Goal: Task Accomplishment & Management: Manage account settings

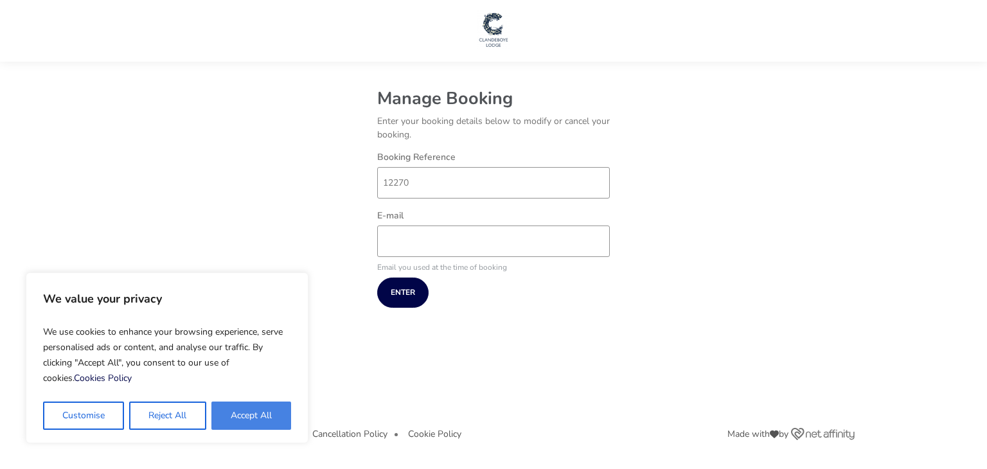
click at [249, 419] on button "Accept All" at bounding box center [251, 415] width 80 height 28
checkbox input "true"
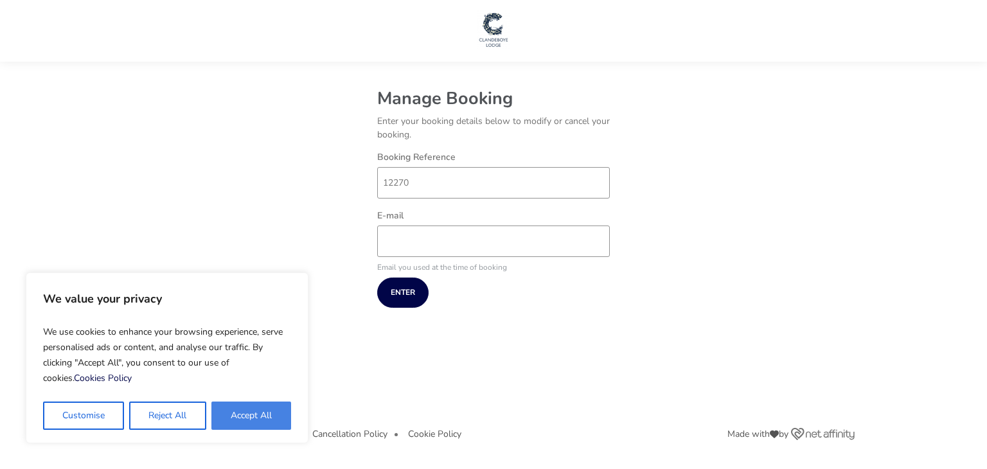
checkbox input "true"
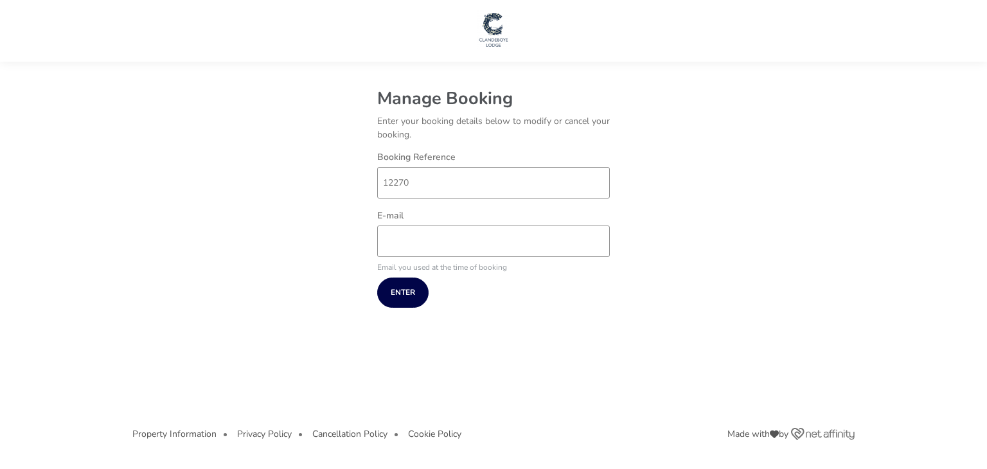
click at [453, 261] on div "E-mail" at bounding box center [493, 237] width 245 height 52
click at [459, 243] on input "E-mail" at bounding box center [493, 240] width 233 height 31
type input "[EMAIL_ADDRESS][DOMAIN_NAME]"
click at [421, 289] on button "Enter" at bounding box center [402, 292] width 51 height 30
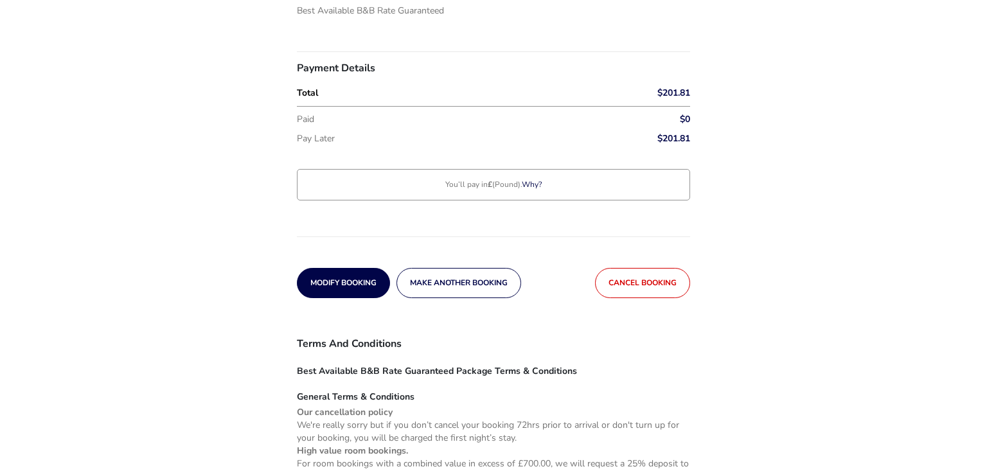
scroll to position [265, 0]
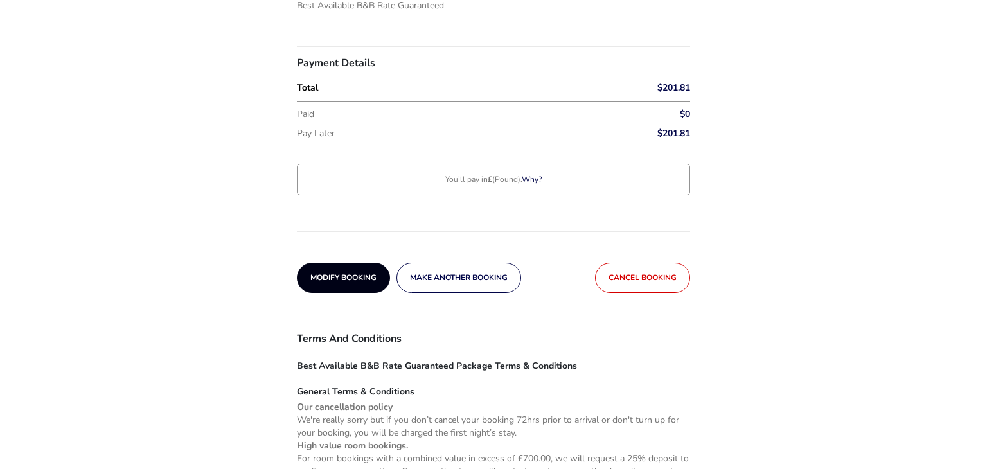
click at [335, 290] on button "Modify Booking" at bounding box center [343, 278] width 93 height 30
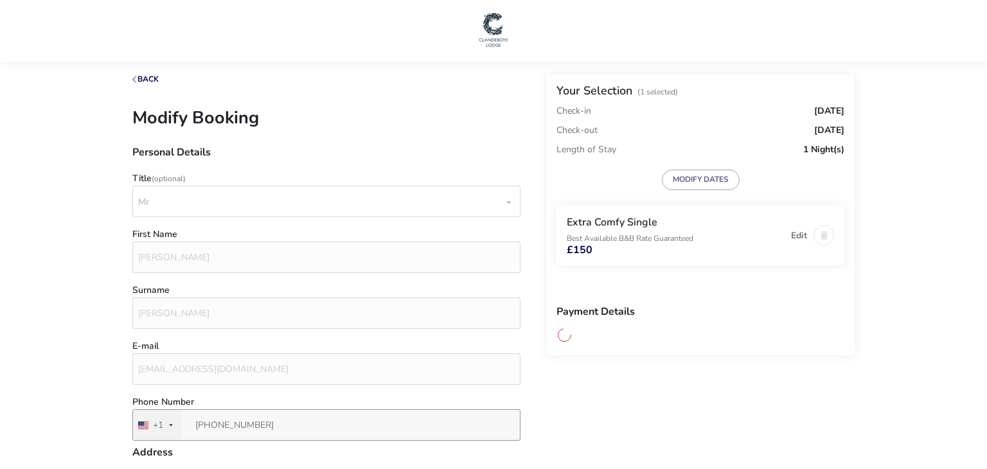
type input "559 [PERSON_NAME] Trail"
type input "[PERSON_NAME]"
type input "37865"
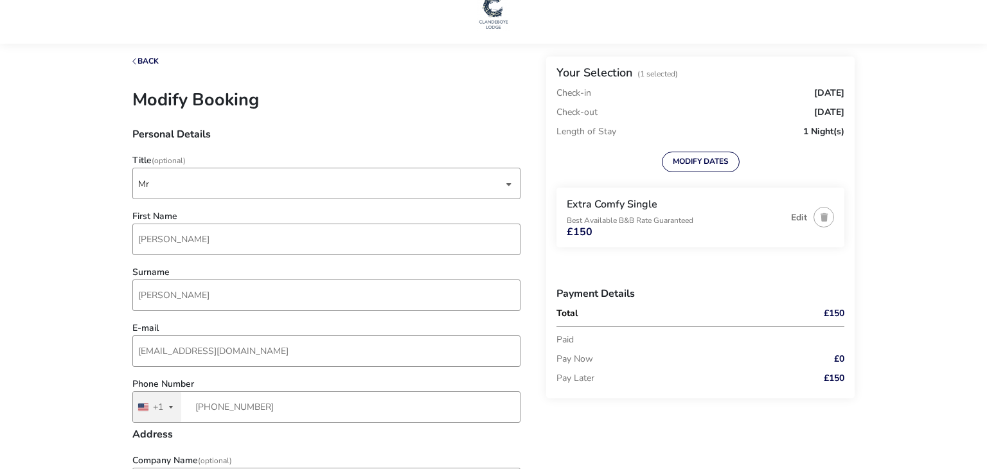
scroll to position [18, 0]
click at [789, 216] on div "Edit" at bounding box center [808, 217] width 49 height 39
click at [794, 218] on button "Edit" at bounding box center [799, 218] width 16 height 10
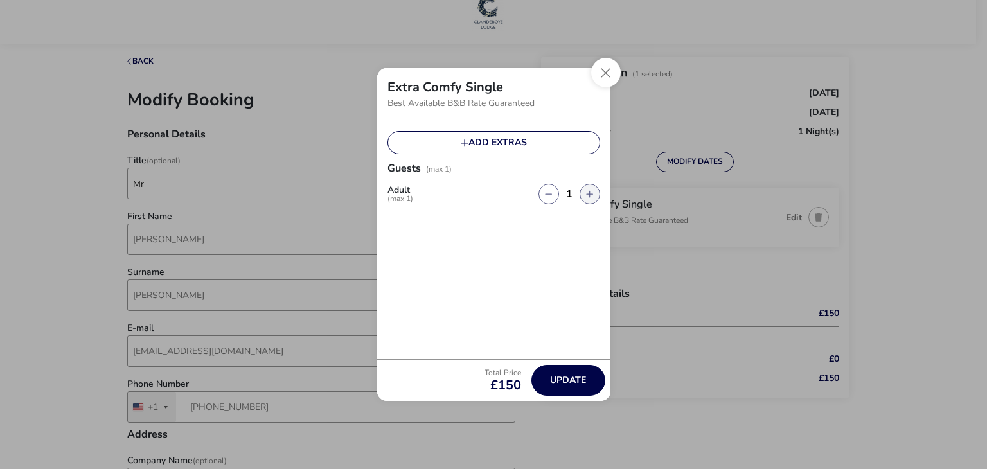
click at [590, 188] on button "button" at bounding box center [589, 194] width 21 height 21
click at [587, 194] on button "button" at bounding box center [589, 194] width 21 height 21
click at [586, 200] on button "button" at bounding box center [589, 194] width 21 height 21
click at [613, 78] on button "Close" at bounding box center [606, 73] width 30 height 30
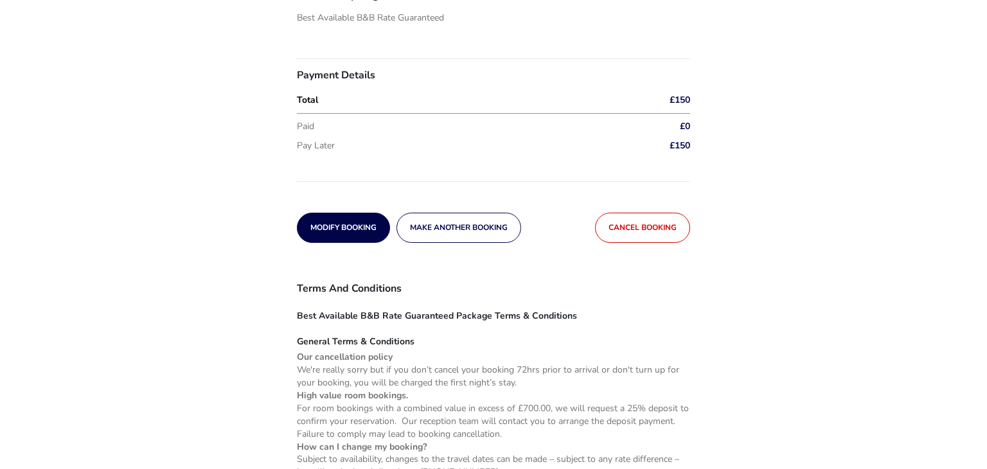
scroll to position [254, 0]
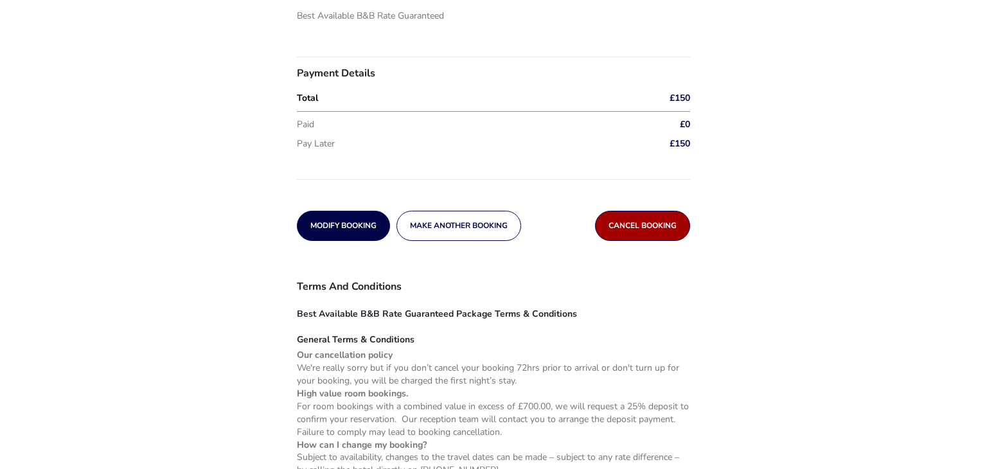
click at [630, 230] on span "Cancel booking" at bounding box center [642, 226] width 68 height 8
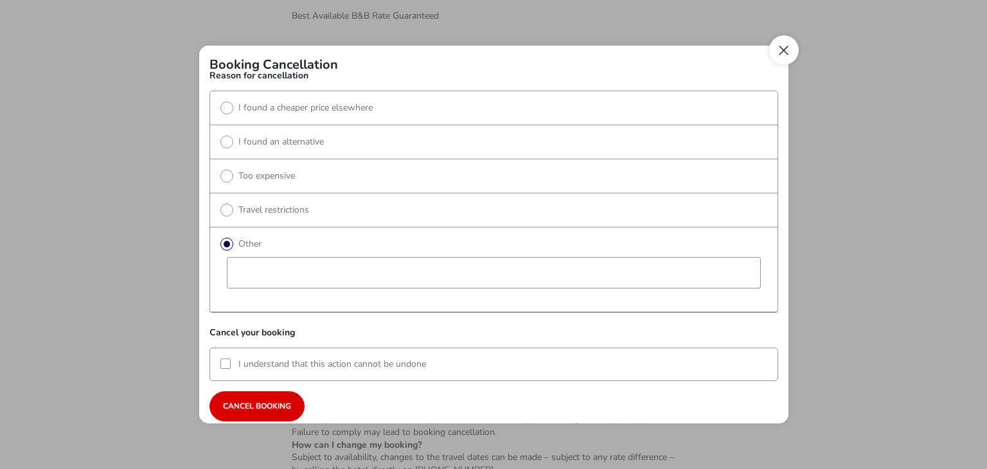
click at [780, 55] on button "Close" at bounding box center [784, 50] width 30 height 30
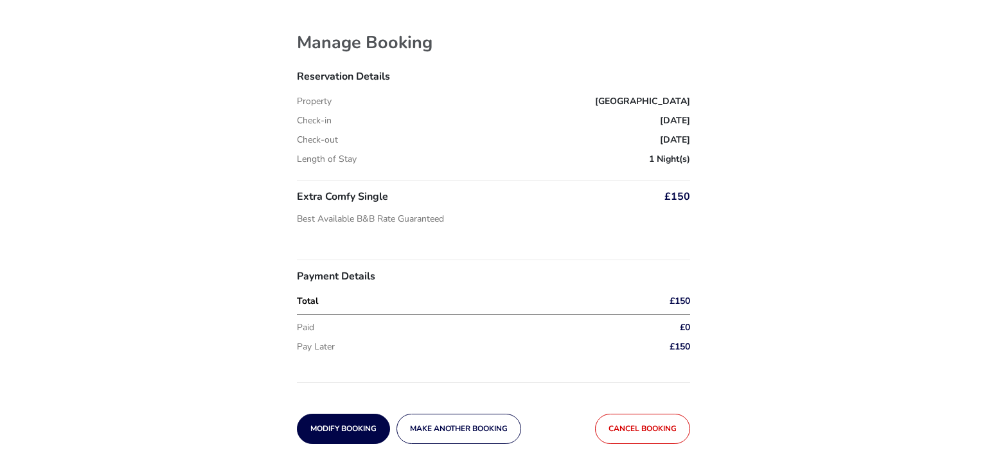
scroll to position [52, 0]
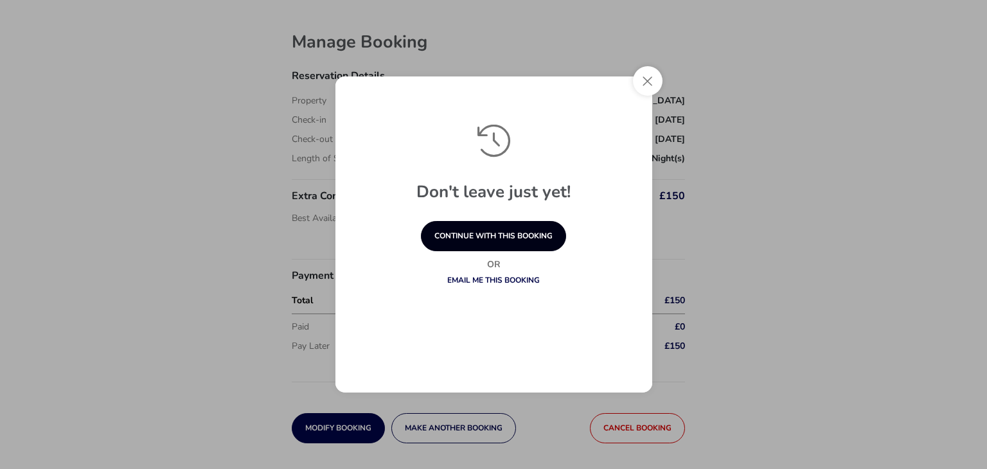
click at [502, 247] on button "continue with this booking" at bounding box center [493, 236] width 145 height 30
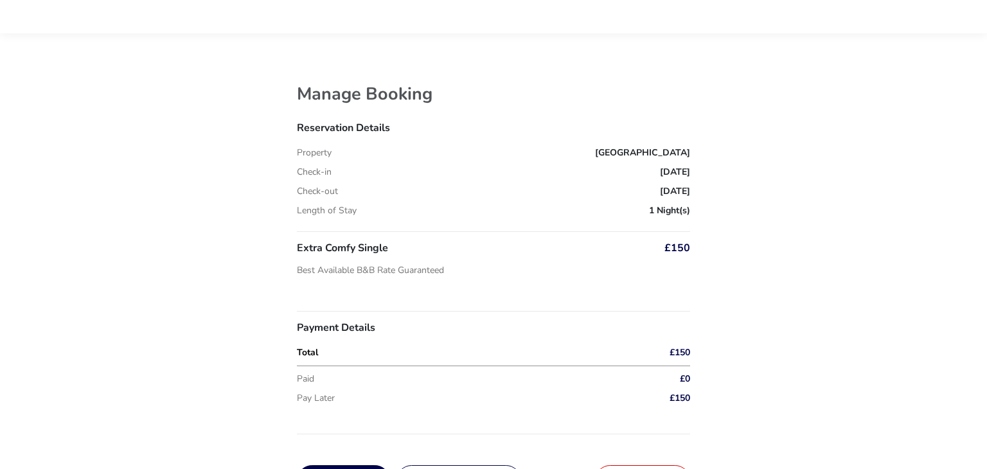
scroll to position [121, 0]
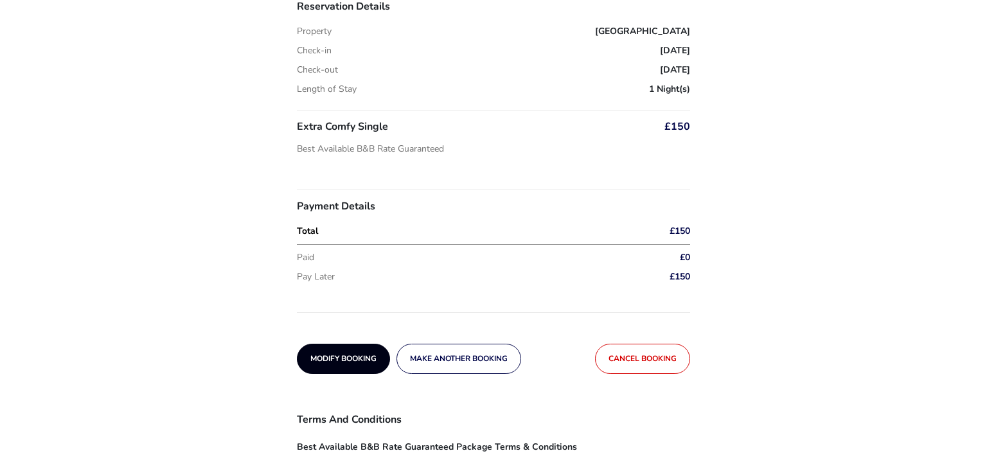
click at [353, 345] on button "Modify Booking" at bounding box center [343, 359] width 93 height 30
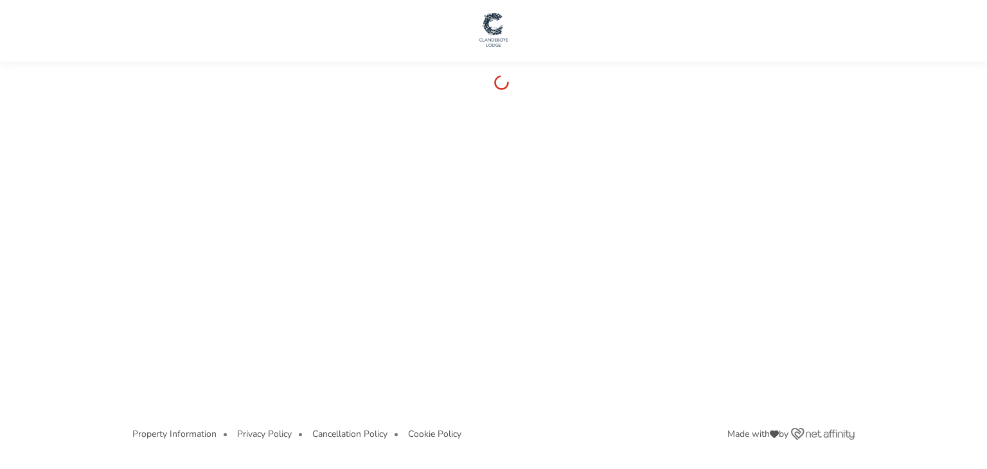
scroll to position [0, 0]
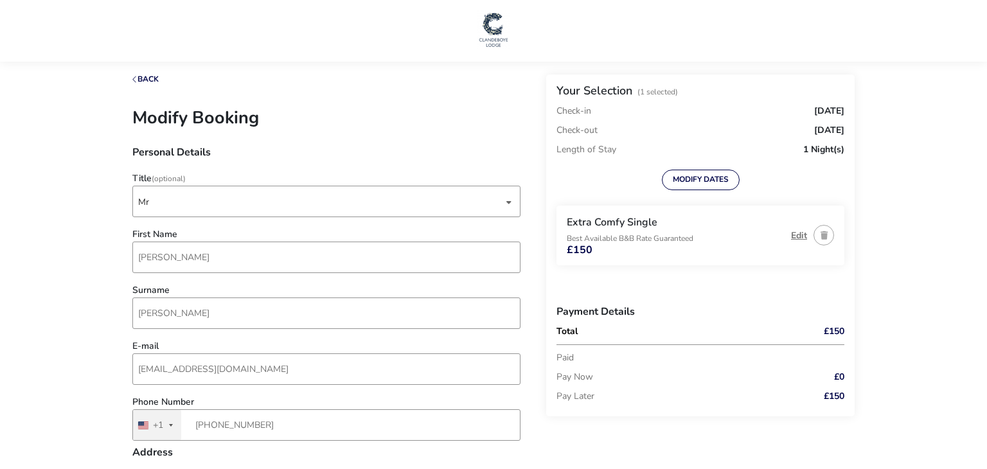
click at [800, 233] on button "Edit" at bounding box center [799, 236] width 16 height 10
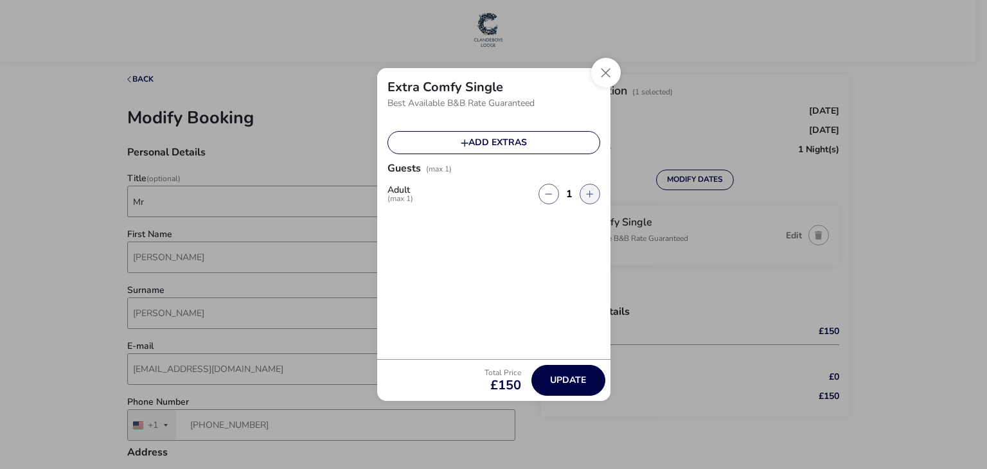
click at [590, 189] on button "button" at bounding box center [589, 194] width 21 height 21
click at [596, 76] on button "Close" at bounding box center [606, 73] width 30 height 30
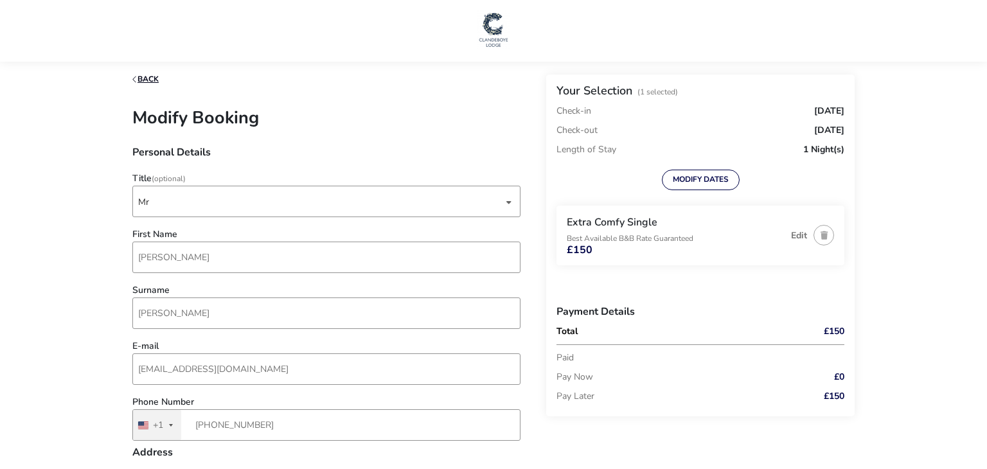
click at [135, 76] on icon "button" at bounding box center [134, 80] width 5 height 8
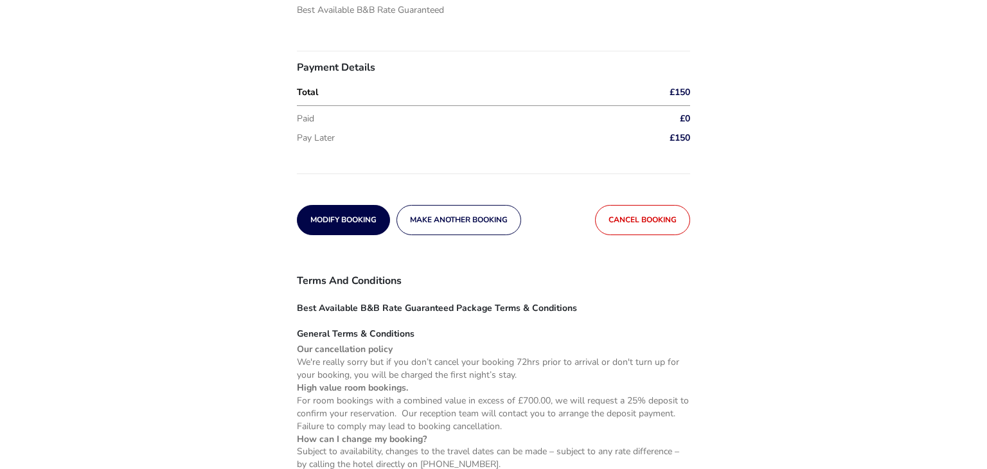
scroll to position [304, 0]
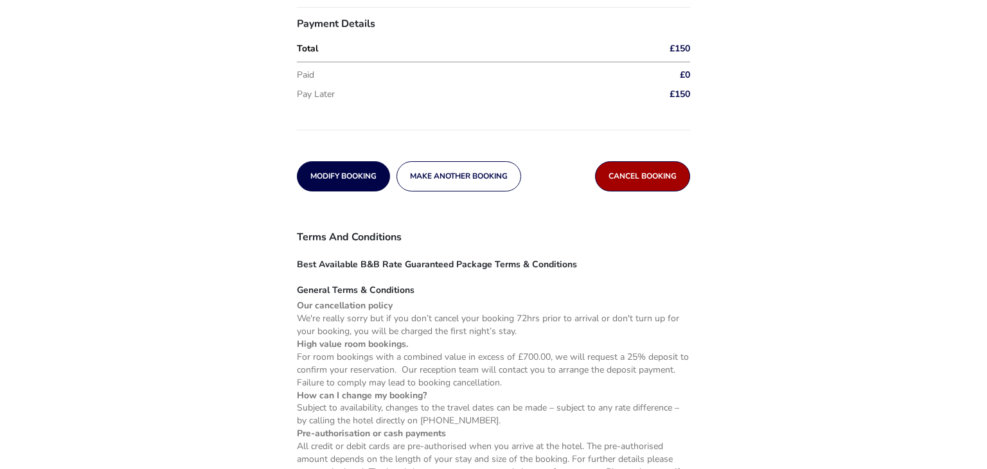
click at [678, 168] on button "Cancel booking" at bounding box center [642, 176] width 95 height 30
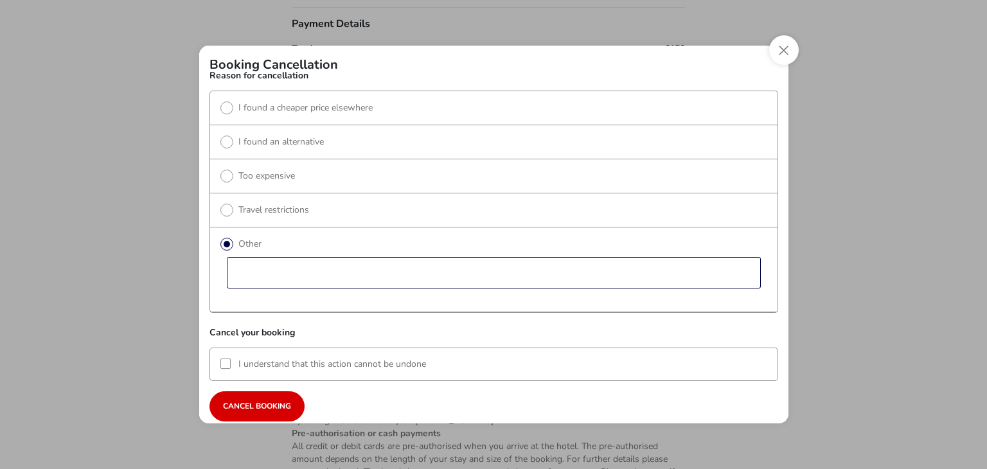
click at [303, 264] on input "reasonText" at bounding box center [494, 272] width 534 height 31
type input "made a booking mistake and only selected one adult instead of two. rebooked cor…"
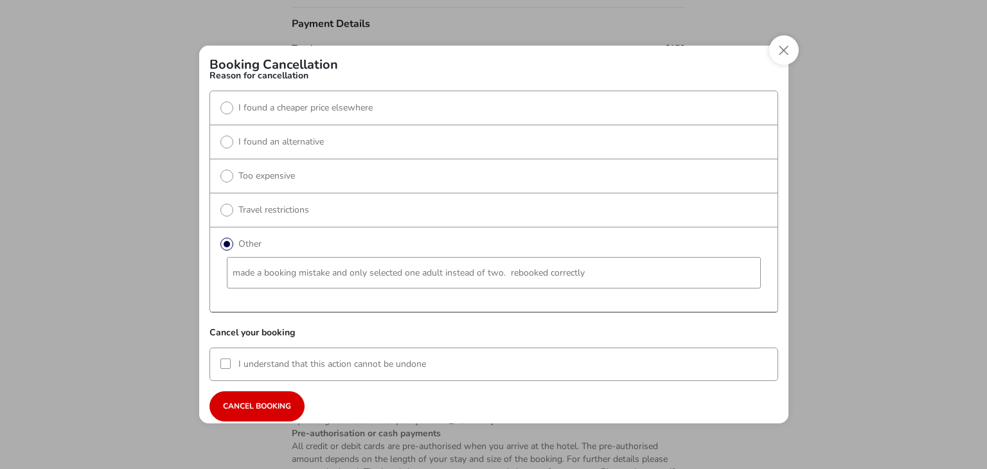
click at [224, 365] on div at bounding box center [225, 363] width 10 height 10
click at [239, 402] on span "Cancel booking" at bounding box center [257, 406] width 68 height 8
